Goal: Find specific page/section: Find specific page/section

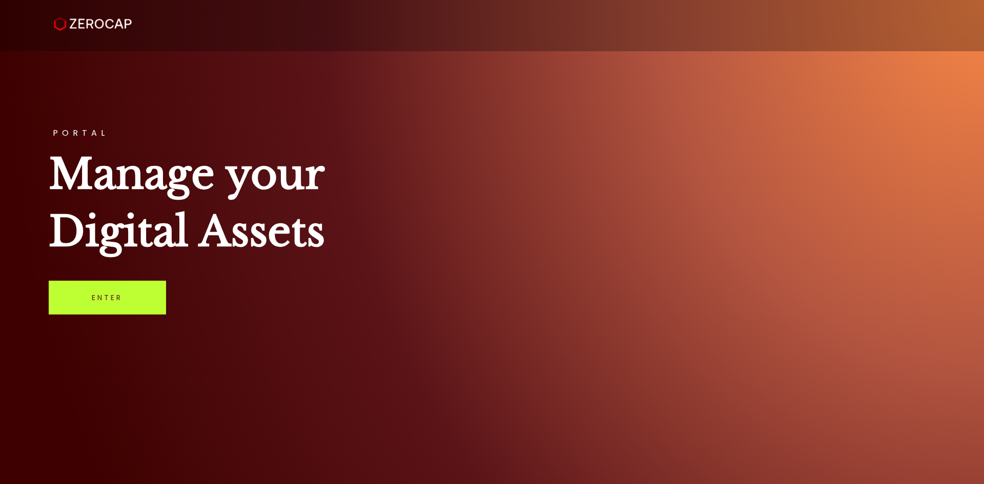
click at [105, 304] on link "Enter" at bounding box center [107, 298] width 117 height 34
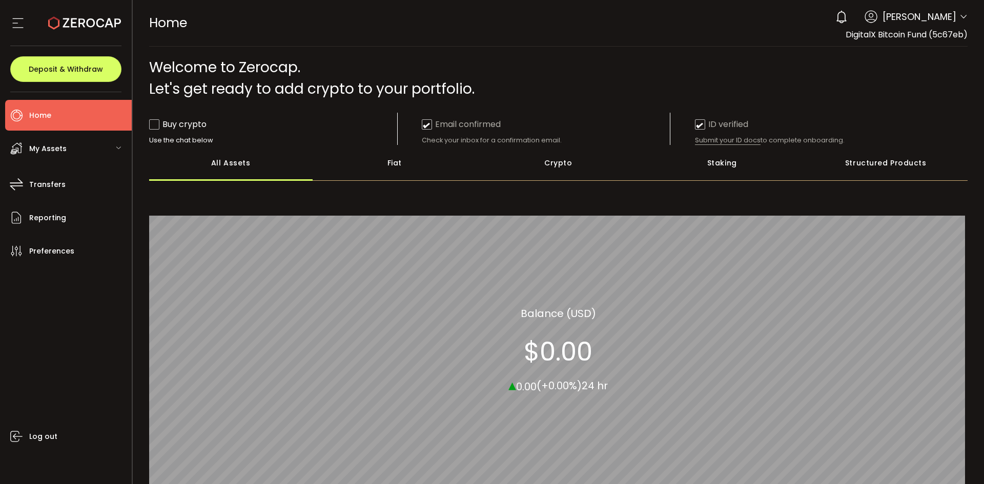
click at [948, 22] on span "[PERSON_NAME]" at bounding box center [920, 17] width 74 height 14
click at [955, 19] on div "0 [PERSON_NAME] Account DigitalX Bitcoin Fund (5c67eb) Preferences Reporting He…" at bounding box center [898, 17] width 137 height 23
click at [960, 15] on icon at bounding box center [964, 17] width 8 height 8
click at [63, 145] on span "My Assets" at bounding box center [47, 148] width 37 height 15
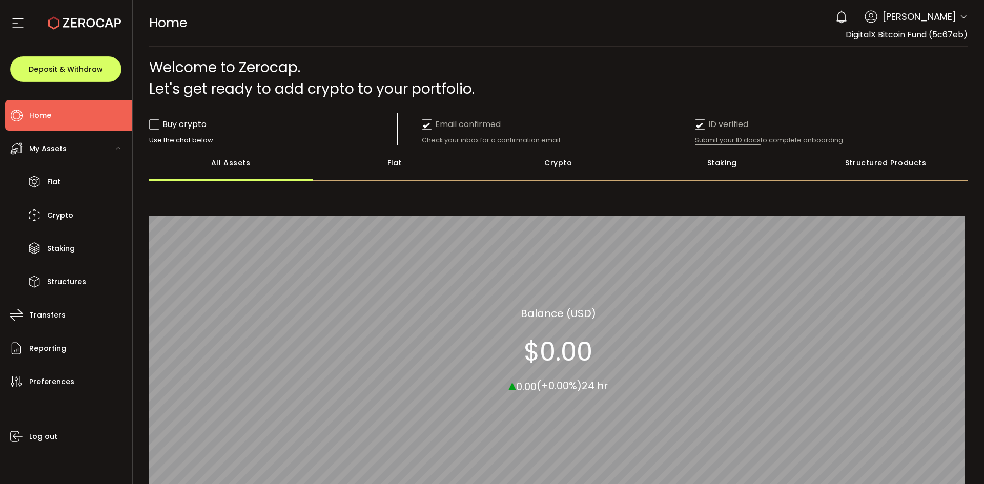
click at [13, 19] on icon at bounding box center [17, 22] width 15 height 15
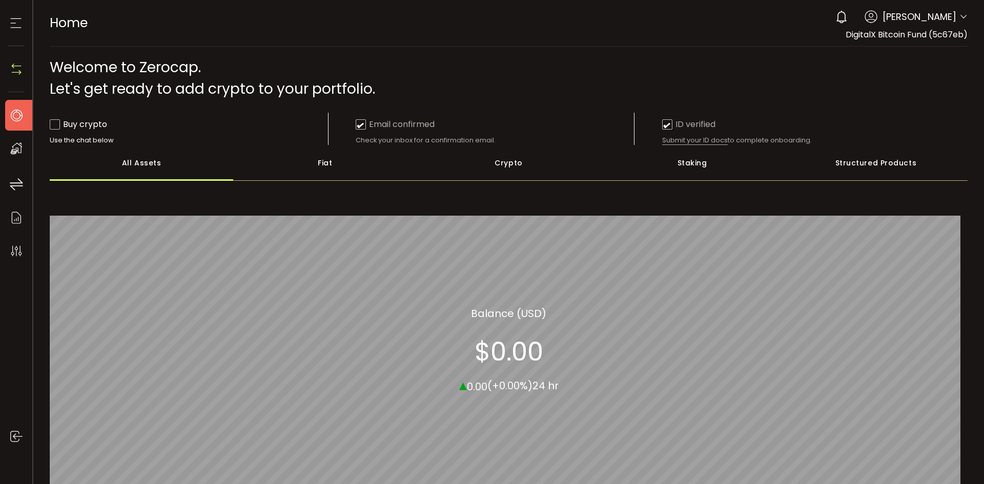
click at [12, 20] on icon at bounding box center [15, 22] width 15 height 15
